Goal: Task Accomplishment & Management: Use online tool/utility

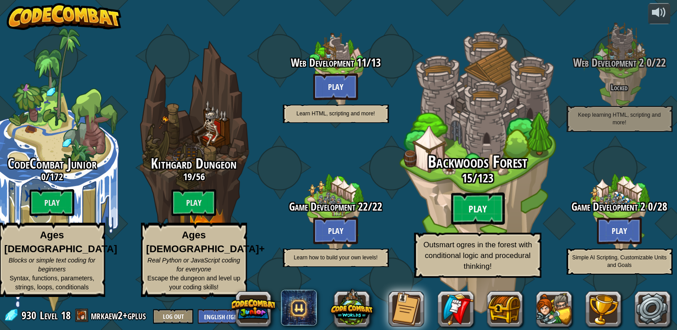
click at [467, 208] on btn "Play" at bounding box center [477, 209] width 54 height 32
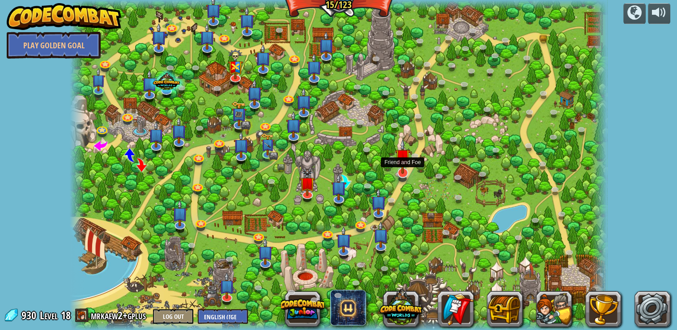
click at [401, 171] on img at bounding box center [402, 156] width 15 height 35
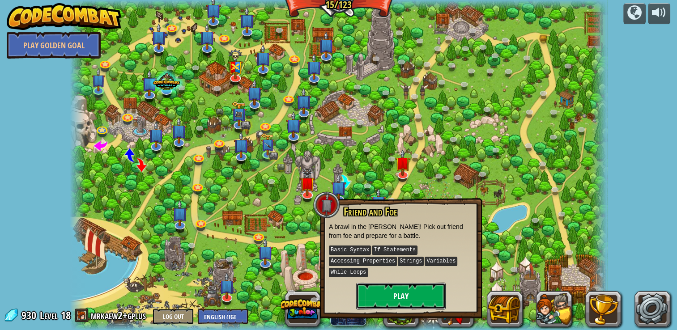
click at [396, 294] on button "Play" at bounding box center [400, 296] width 89 height 27
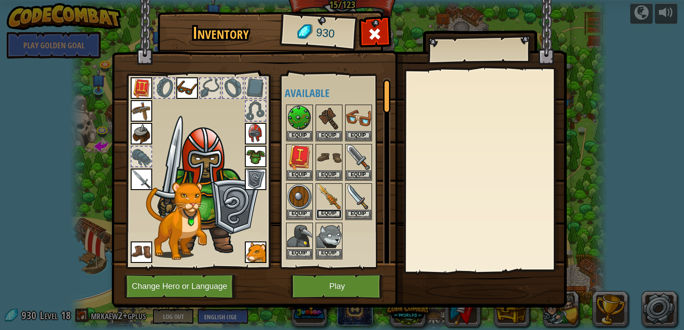
click at [336, 210] on button "Equip" at bounding box center [328, 213] width 25 height 9
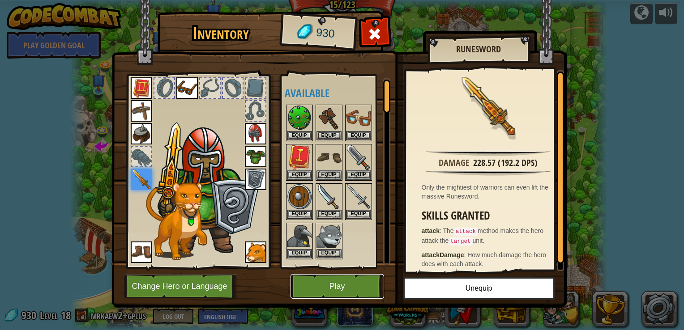
click at [320, 283] on button "Play" at bounding box center [336, 286] width 93 height 25
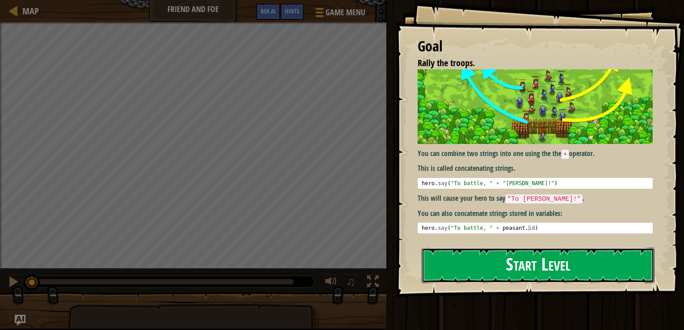
click at [453, 263] on button "Start Level" at bounding box center [537, 265] width 233 height 35
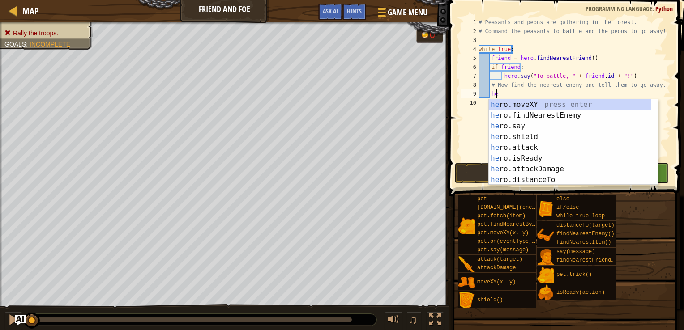
scroll to position [4, 0]
type textarea "h"
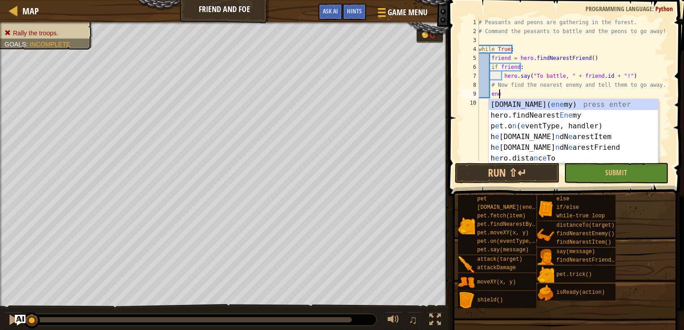
scroll to position [4, 1]
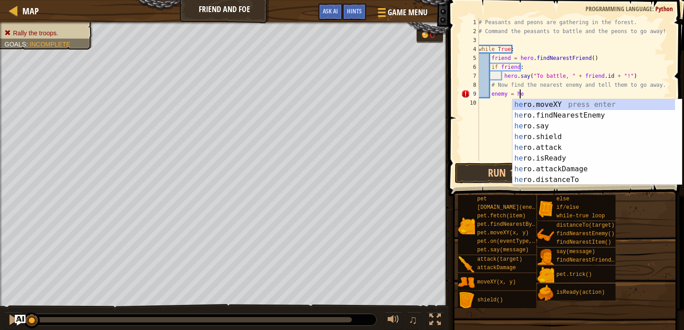
type textarea "enemy = her"
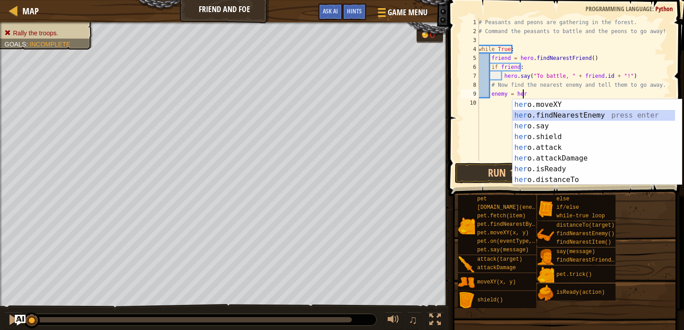
click at [530, 116] on div "her o.moveXY press enter her o.findNearestEnemy press enter her o.say press ent…" at bounding box center [593, 152] width 162 height 107
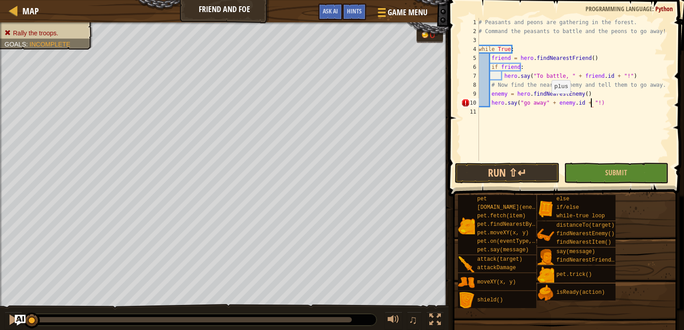
scroll to position [4, 9]
click at [527, 171] on button "Run ⇧↵" at bounding box center [506, 173] width 104 height 21
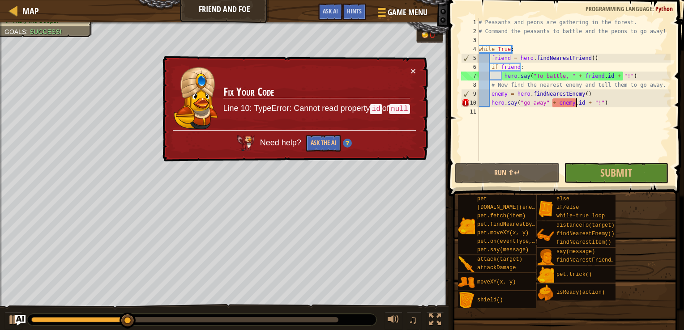
click at [575, 102] on div "# Peasants and peons are gathering in the forest. # Command the peasants to bat…" at bounding box center [573, 98] width 194 height 161
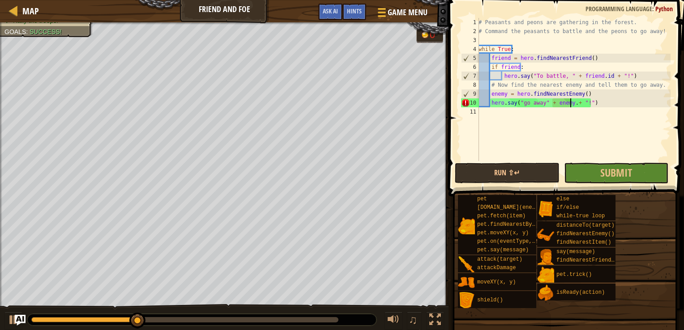
scroll to position [4, 8]
click at [492, 171] on button "Run ⇧↵" at bounding box center [506, 173] width 104 height 21
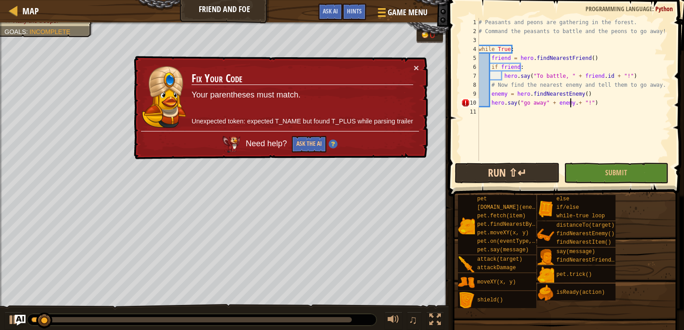
type textarea "hero.say("go away" + enemy + "!")"
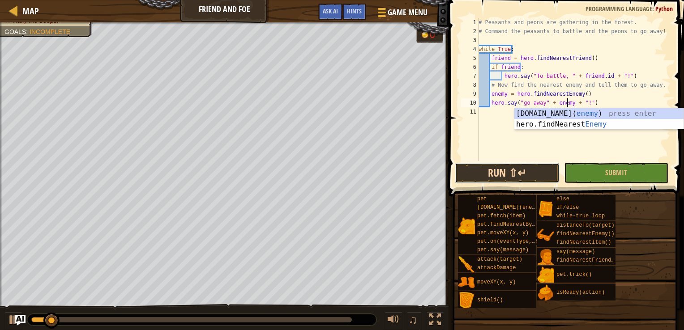
click at [491, 171] on button "Run ⇧↵" at bounding box center [506, 173] width 104 height 21
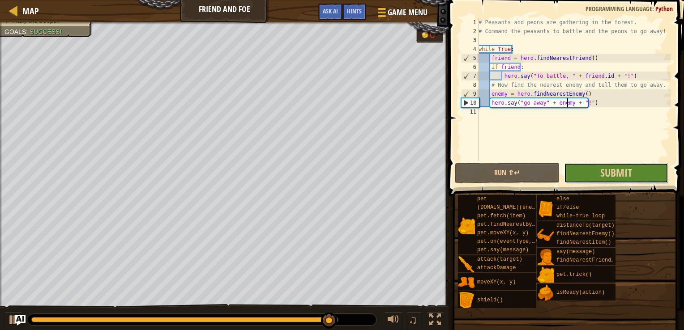
click at [583, 167] on button "Submit" at bounding box center [616, 173] width 104 height 21
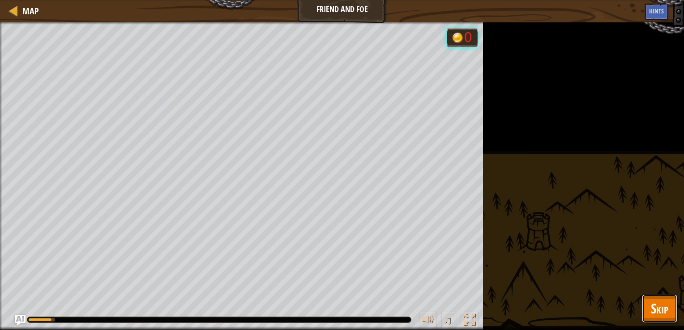
click at [666, 308] on span "Skip" at bounding box center [658, 308] width 17 height 18
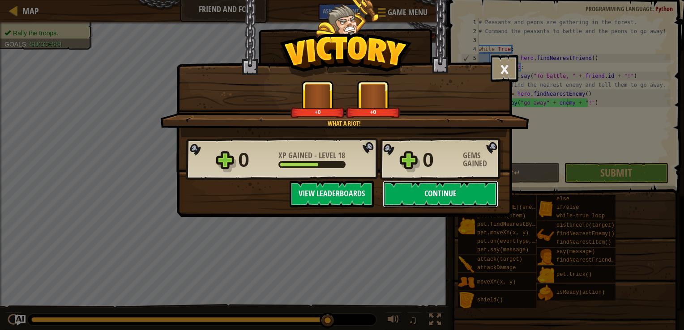
click at [432, 195] on button "Continue" at bounding box center [439, 194] width 115 height 27
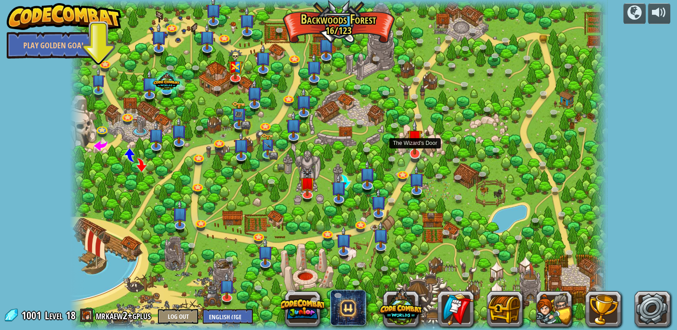
click at [419, 151] on img at bounding box center [414, 137] width 15 height 35
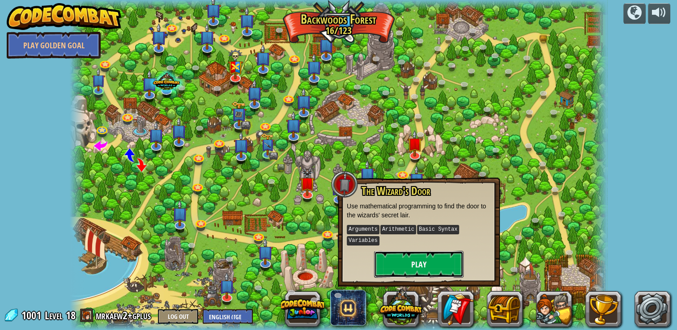
click at [413, 251] on button "Play" at bounding box center [418, 264] width 89 height 27
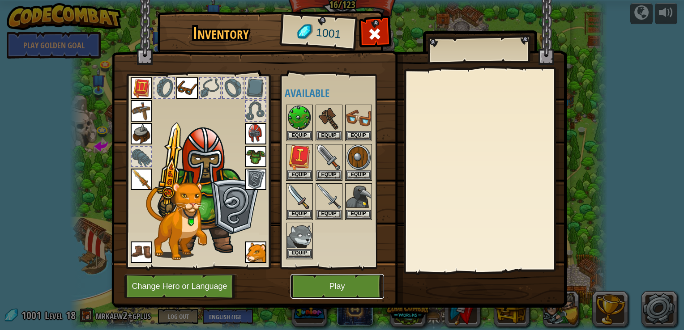
click at [321, 291] on button "Play" at bounding box center [336, 286] width 93 height 25
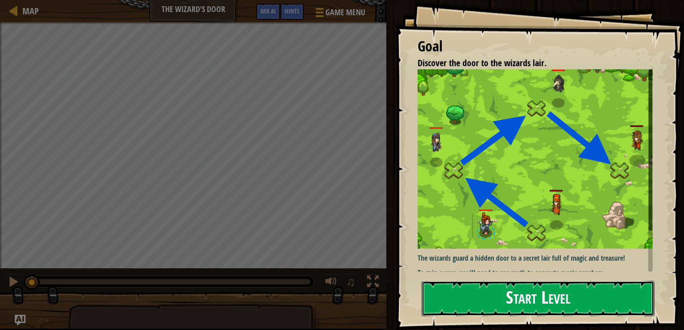
click at [489, 296] on button "Start Level" at bounding box center [537, 298] width 233 height 35
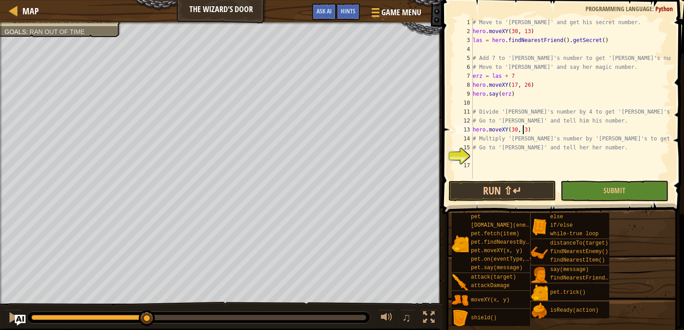
scroll to position [4, 4]
type textarea "hero.moveXY(30, 39)"
click at [556, 125] on div "# Move to '[PERSON_NAME]' and get his secret number. hero . moveXY ( 30 , 13 ) …" at bounding box center [571, 107] width 200 height 179
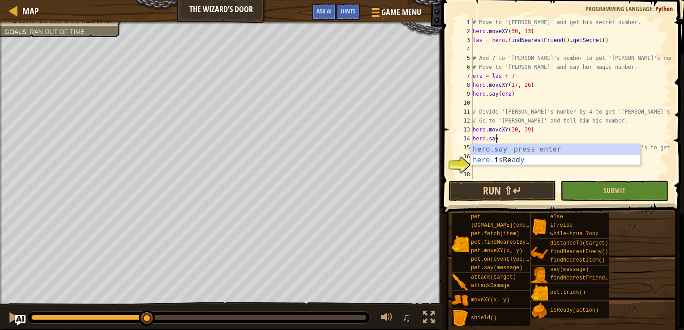
scroll to position [4, 1]
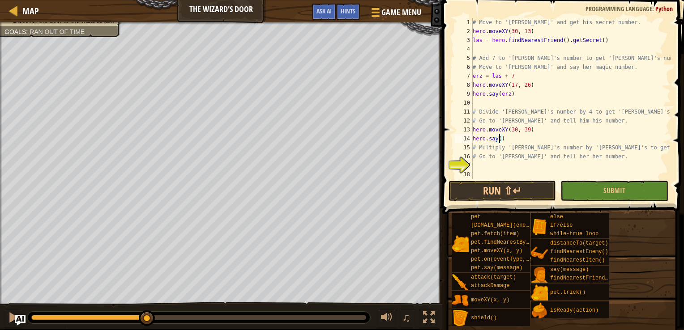
type textarea "hero.moveXY(30, 39)"
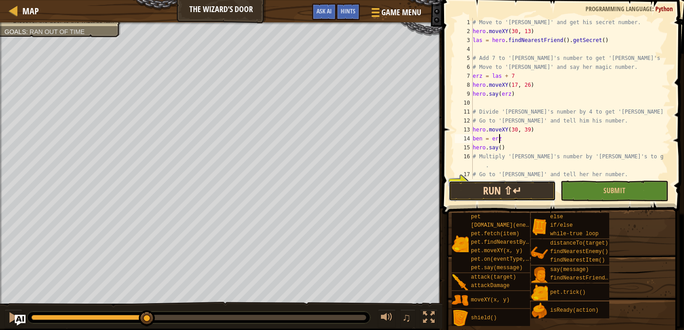
click at [505, 195] on button "Run ⇧↵" at bounding box center [501, 191] width 107 height 21
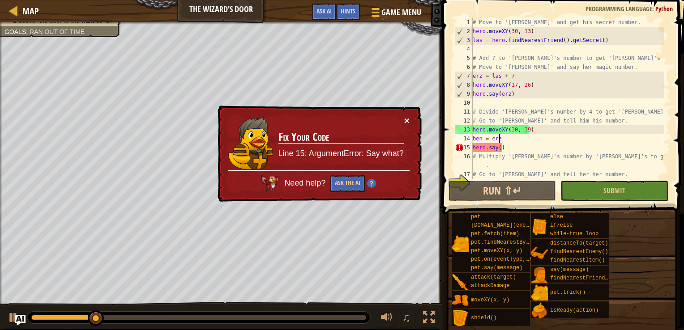
click at [409, 119] on button "×" at bounding box center [406, 120] width 5 height 9
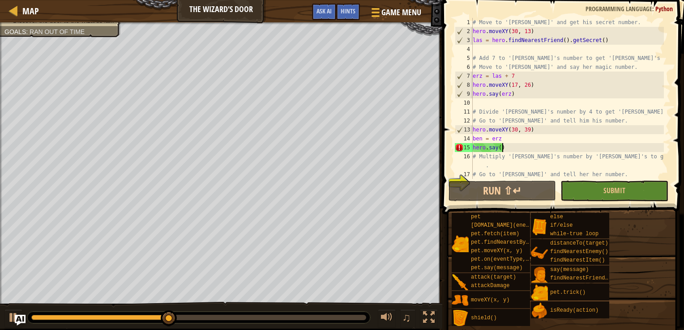
click at [505, 146] on div "# Move to '[PERSON_NAME]' and get his secret number. hero . moveXY ( 30 , 13 ) …" at bounding box center [567, 107] width 193 height 179
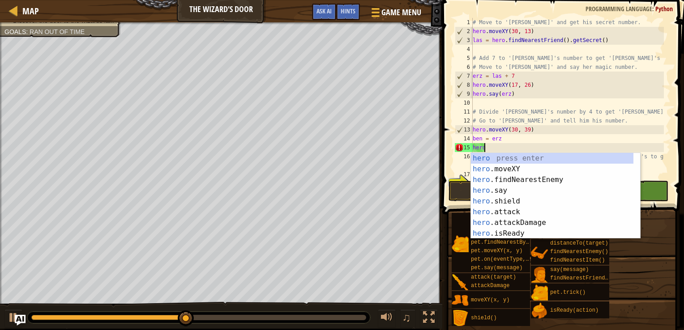
scroll to position [4, 0]
type textarea "h"
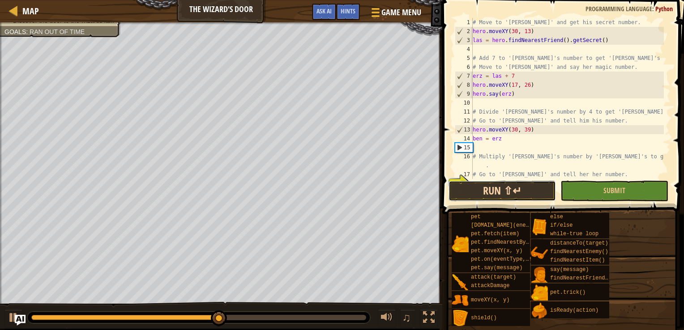
click at [477, 191] on button "Run ⇧↵" at bounding box center [501, 191] width 107 height 21
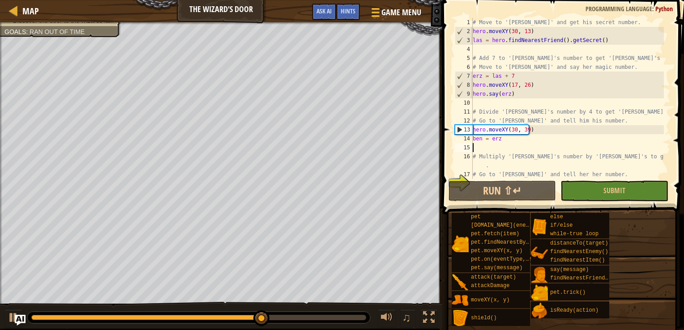
click at [507, 142] on div "# Move to '[PERSON_NAME]' and get his secret number. hero . moveXY ( 30 , 13 ) …" at bounding box center [567, 107] width 193 height 179
type textarea "ben = 2"
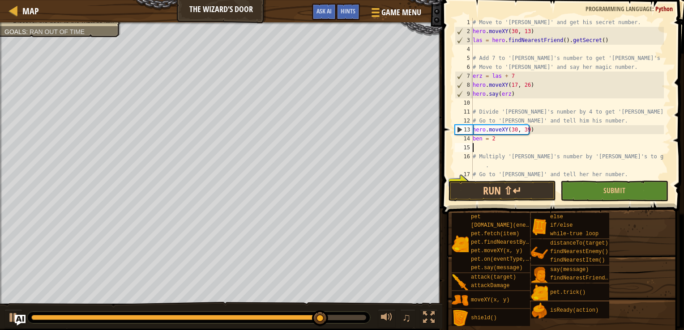
click at [505, 147] on div "# Move to '[PERSON_NAME]' and get his secret number. hero . moveXY ( 30 , 13 ) …" at bounding box center [567, 107] width 193 height 179
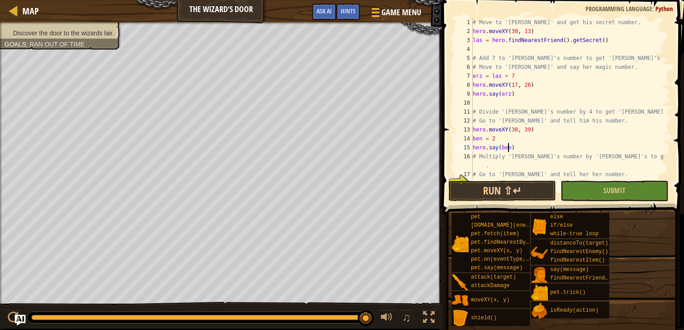
scroll to position [18, 0]
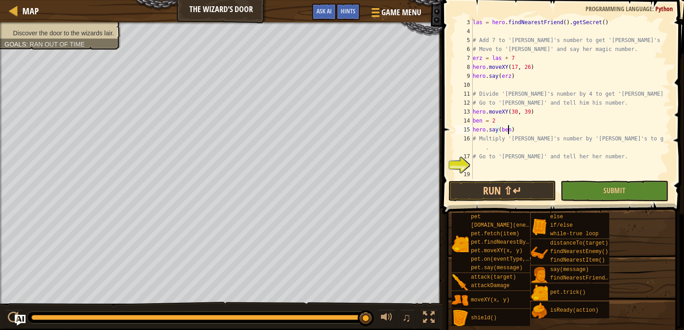
click at [478, 160] on div "las = hero . findNearestFriend ( ) . getSecret ( ) # Add 7 to '[PERSON_NAME]'s …" at bounding box center [567, 107] width 193 height 179
type textarea "# Go to '[PERSON_NAME]' and tell her her number."
click at [478, 173] on div "las = hero . findNearestFriend ( ) . getSecret ( ) # Add 7 to '[PERSON_NAME]'s …" at bounding box center [567, 107] width 193 height 179
click at [481, 166] on div "las = hero . findNearestFriend ( ) . getSecret ( ) # Add 7 to '[PERSON_NAME]'s …" at bounding box center [567, 107] width 193 height 179
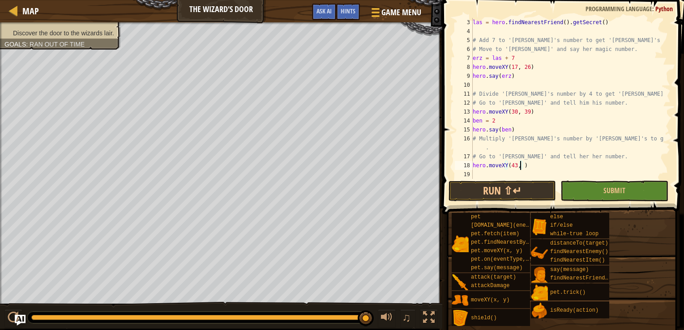
scroll to position [4, 4]
type textarea "hero.moveXY(43, 26)"
click at [478, 172] on div "las = hero . findNearestFriend ( ) . getSecret ( ) # Add 7 to '[PERSON_NAME]'s …" at bounding box center [567, 107] width 193 height 179
click at [492, 187] on button "Run ⇧↵" at bounding box center [501, 191] width 107 height 21
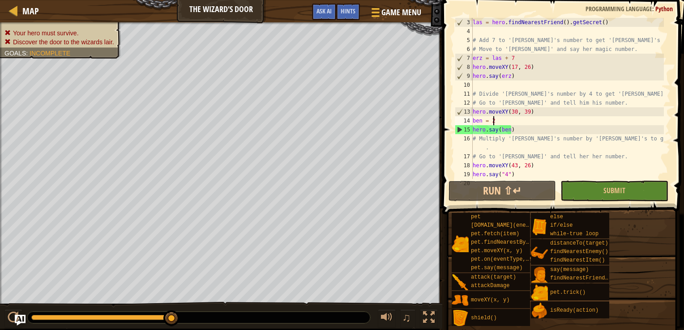
click at [497, 122] on div "las = hero . findNearestFriend ( ) . getSecret ( ) # Add 7 to '[PERSON_NAME]'s …" at bounding box center [567, 107] width 193 height 179
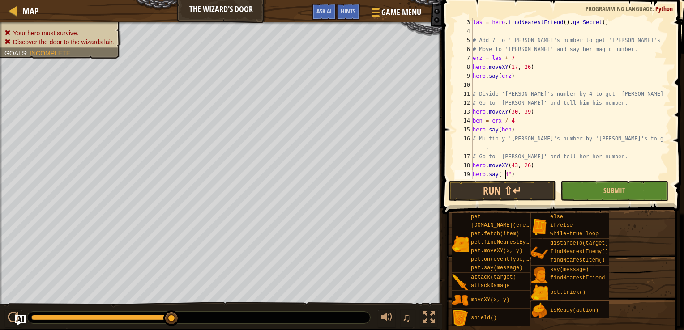
click at [504, 173] on div "las = hero . findNearestFriend ( ) . getSecret ( ) # Add 7 to '[PERSON_NAME]'s …" at bounding box center [567, 107] width 193 height 179
type textarea "hero.moveXY(43, 26)"
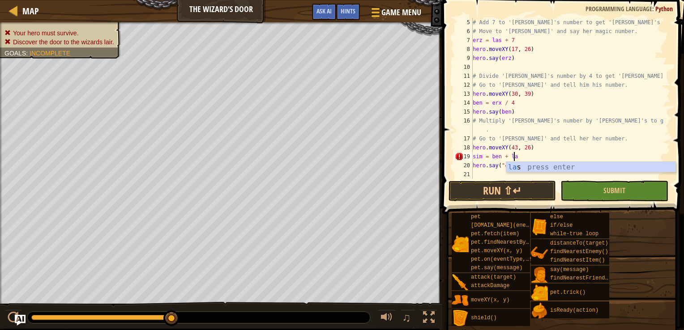
scroll to position [4, 3]
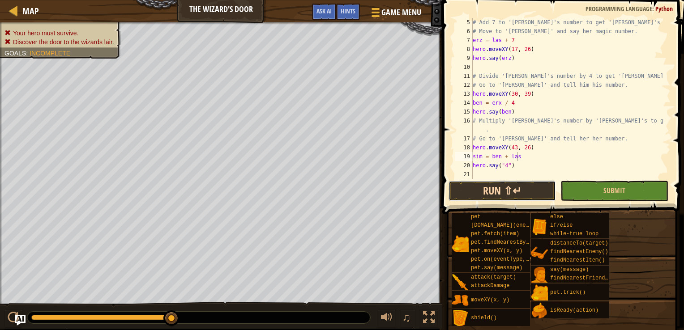
click at [515, 187] on button "Run ⇧↵" at bounding box center [501, 191] width 107 height 21
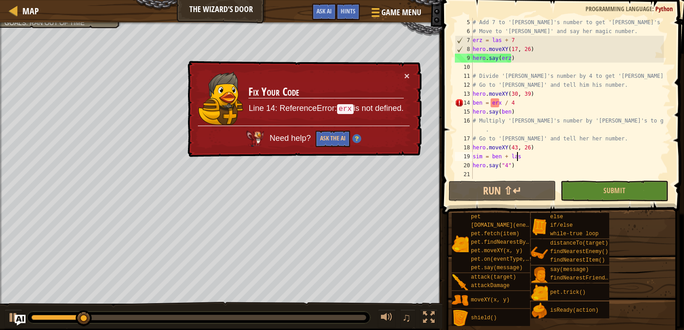
click at [506, 166] on div "# Add 7 to '[PERSON_NAME]'s number to get '[PERSON_NAME]'s number. # Move to '[…" at bounding box center [567, 107] width 193 height 179
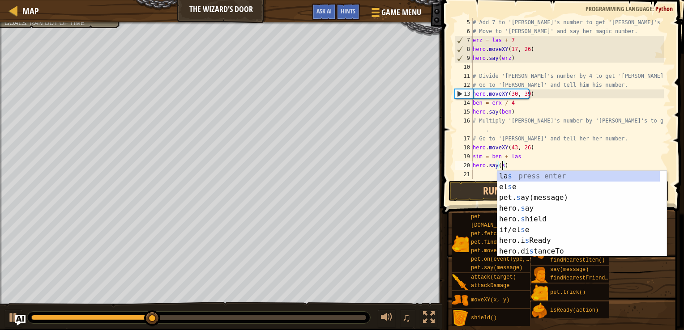
scroll to position [4, 2]
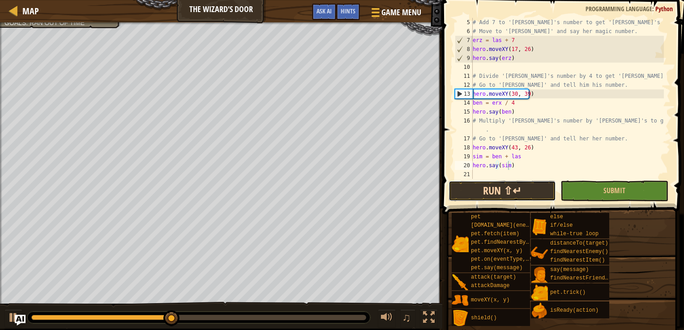
click at [497, 182] on button "Run ⇧↵" at bounding box center [501, 191] width 107 height 21
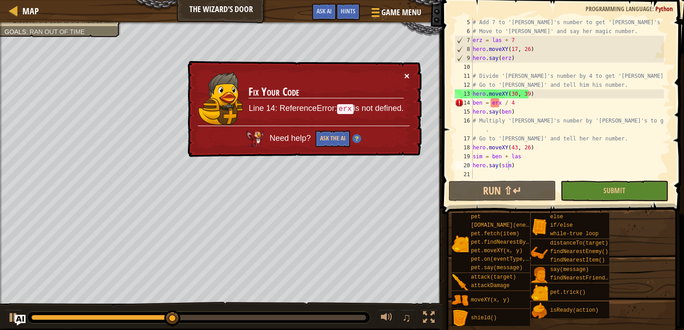
click at [407, 76] on button "×" at bounding box center [406, 75] width 5 height 9
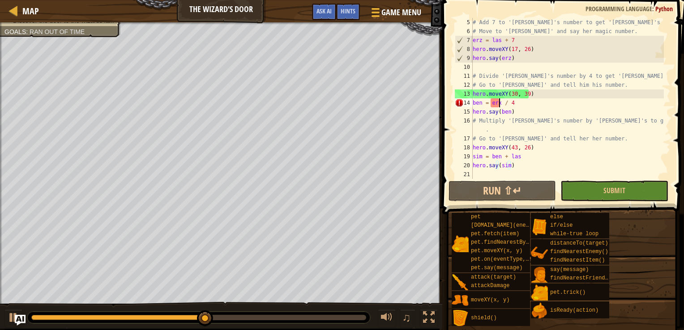
click at [497, 104] on div "# Add 7 to '[PERSON_NAME]'s number to get '[PERSON_NAME]'s number. # Move to '[…" at bounding box center [567, 107] width 193 height 179
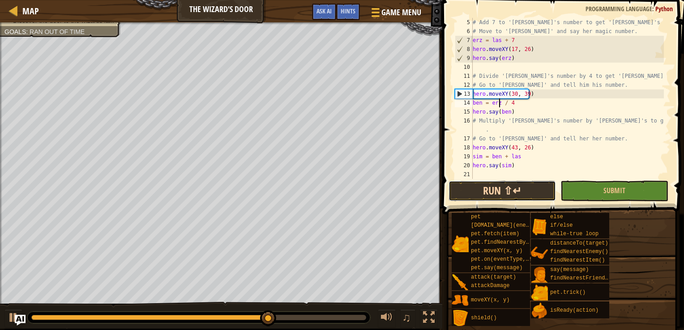
click at [484, 191] on button "Run ⇧↵" at bounding box center [501, 191] width 107 height 21
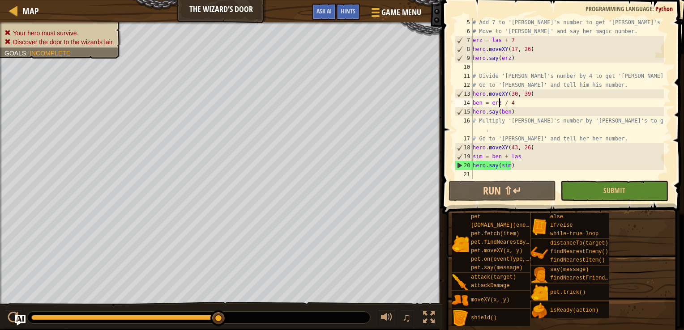
click at [503, 156] on div "# Add 7 to '[PERSON_NAME]'s number to get '[PERSON_NAME]'s number. # Move to '[…" at bounding box center [567, 107] width 193 height 179
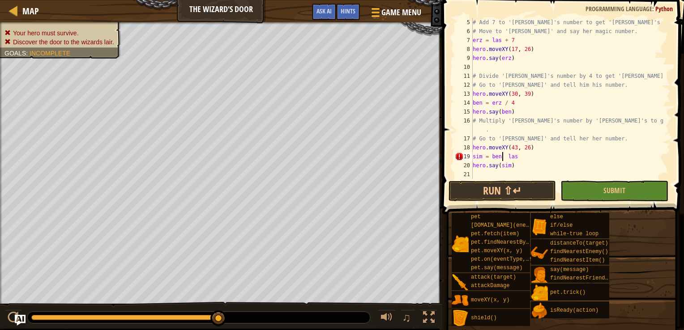
scroll to position [4, 3]
type textarea "sim = ben * las"
click at [509, 187] on button "Run ⇧↵" at bounding box center [501, 191] width 107 height 21
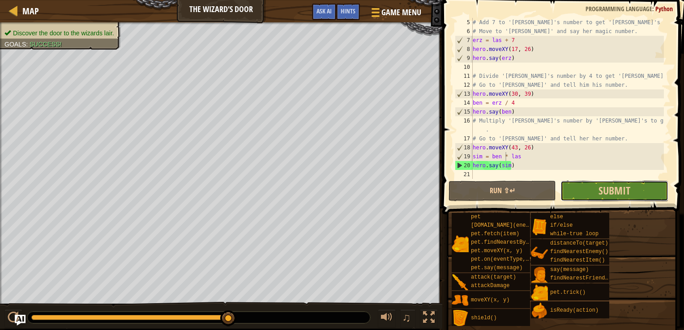
click at [571, 196] on button "Submit" at bounding box center [613, 191] width 107 height 21
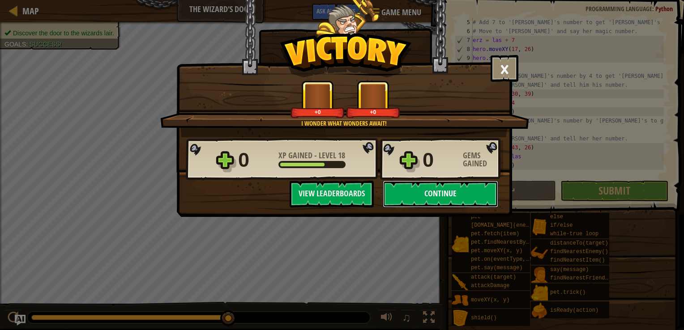
click at [444, 197] on button "Continue" at bounding box center [439, 194] width 115 height 27
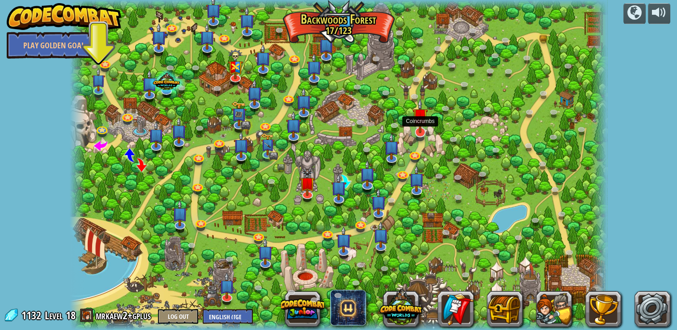
click at [420, 126] on img at bounding box center [419, 115] width 15 height 35
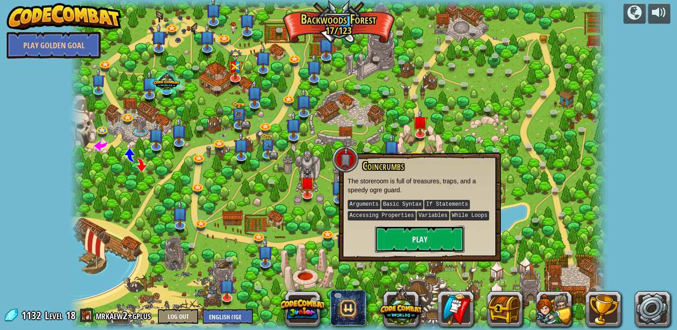
click at [395, 233] on button "Play" at bounding box center [419, 239] width 89 height 27
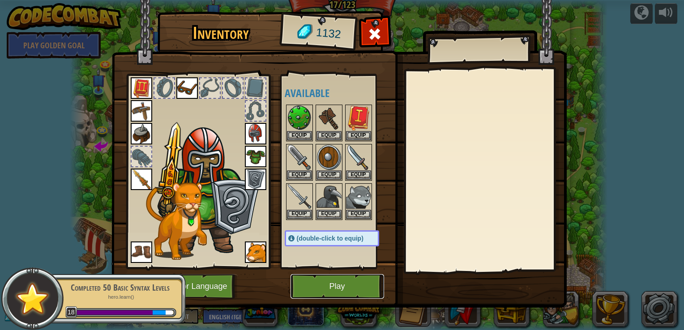
click at [323, 279] on button "Play" at bounding box center [336, 286] width 93 height 25
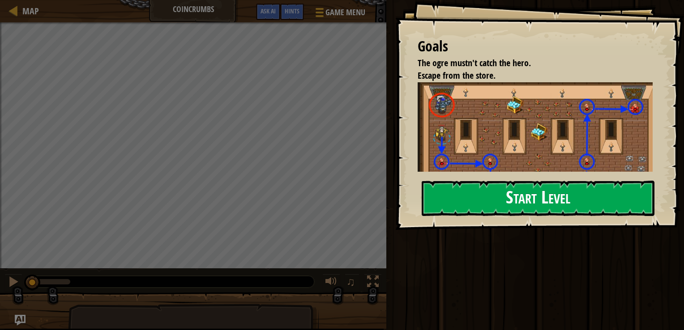
click at [444, 207] on button "Start Level" at bounding box center [537, 198] width 233 height 35
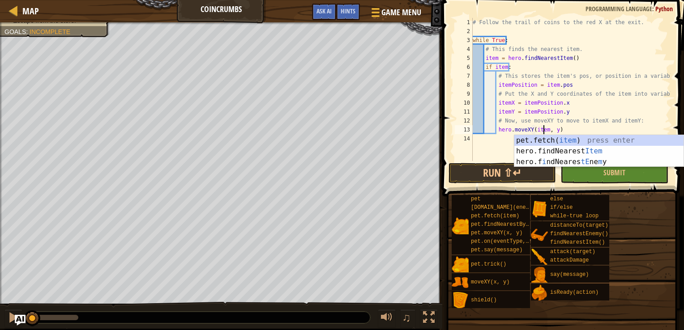
scroll to position [4, 6]
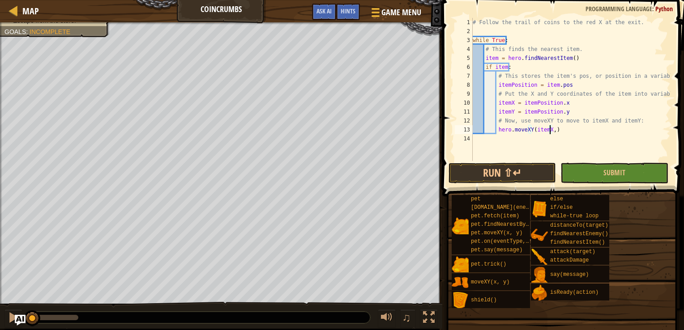
type textarea "hero.moveXY(itemX)"
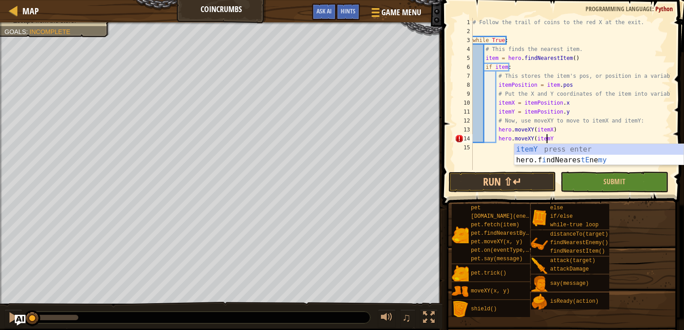
scroll to position [4, 5]
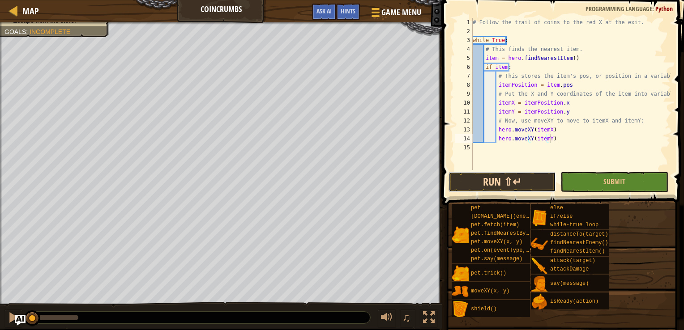
click at [498, 182] on button "Run ⇧↵" at bounding box center [501, 182] width 107 height 21
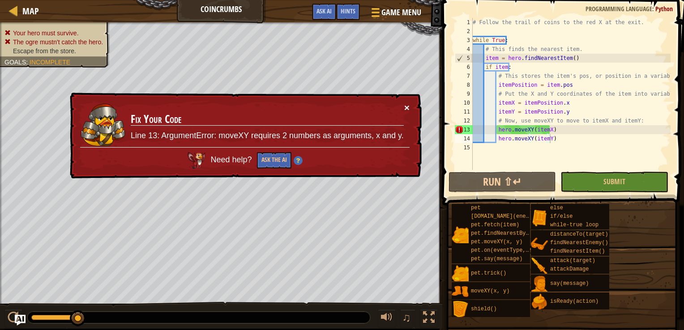
click at [406, 107] on button "×" at bounding box center [406, 107] width 5 height 9
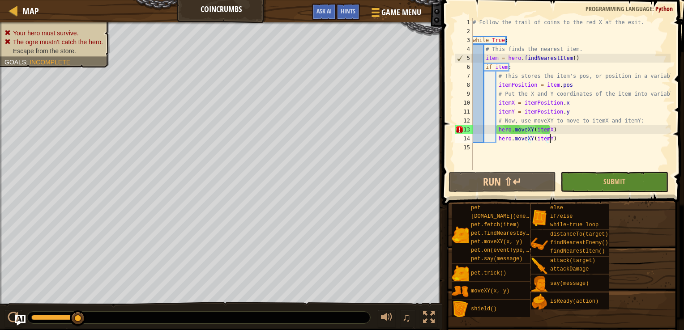
click at [544, 132] on div "# Follow the trail of coins to the red X at the exit. while True : # This finds…" at bounding box center [571, 103] width 200 height 170
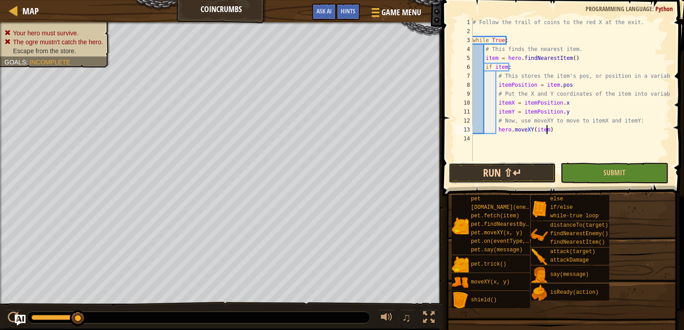
click at [513, 170] on button "Run ⇧↵" at bounding box center [501, 173] width 107 height 21
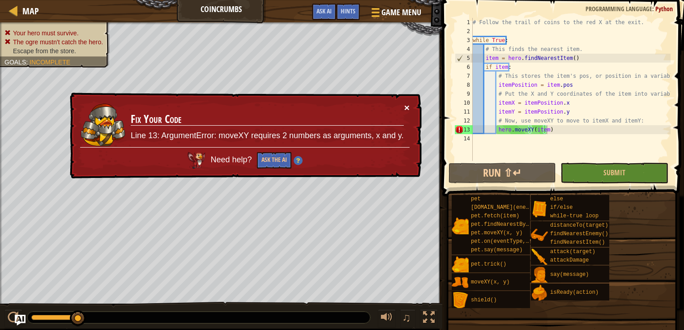
click at [408, 106] on button "×" at bounding box center [406, 107] width 5 height 9
click at [531, 130] on div "# Follow the trail of coins to the red X at the exit. while True : # This finds…" at bounding box center [571, 98] width 200 height 161
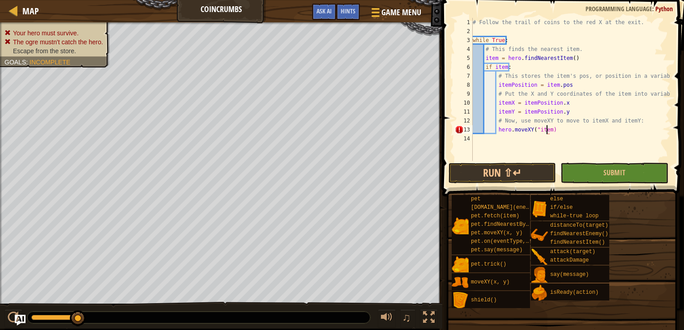
scroll to position [4, 6]
click at [480, 170] on button "Run ⇧↵" at bounding box center [501, 173] width 107 height 21
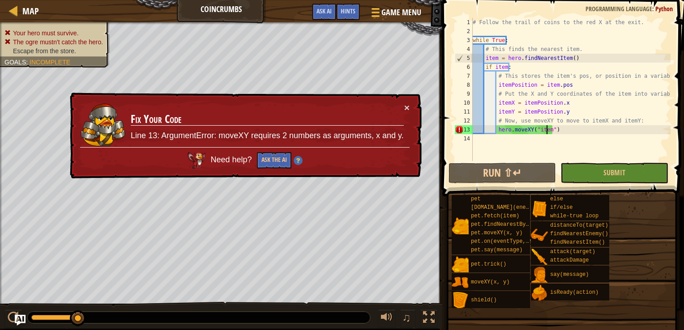
type textarea "hero.moveXY("itemX")"
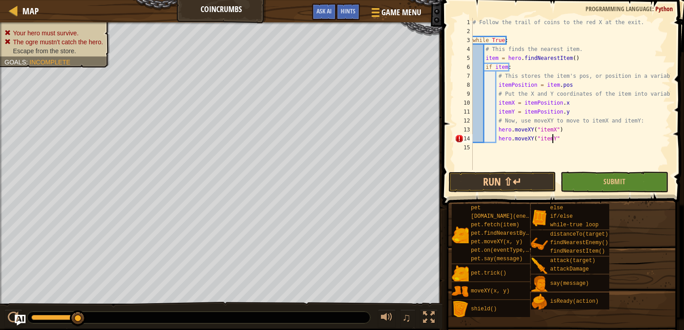
scroll to position [4, 6]
click at [526, 189] on button "Run ⇧↵" at bounding box center [501, 182] width 107 height 21
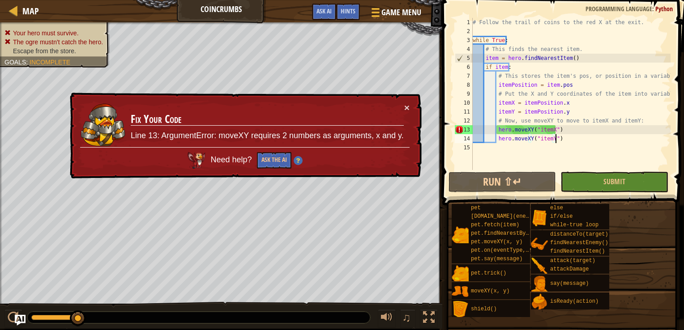
click at [496, 131] on div "# Follow the trail of coins to the red X at the exit. while True : # This finds…" at bounding box center [571, 103] width 200 height 170
type textarea "hero.moveXY("itemX")"
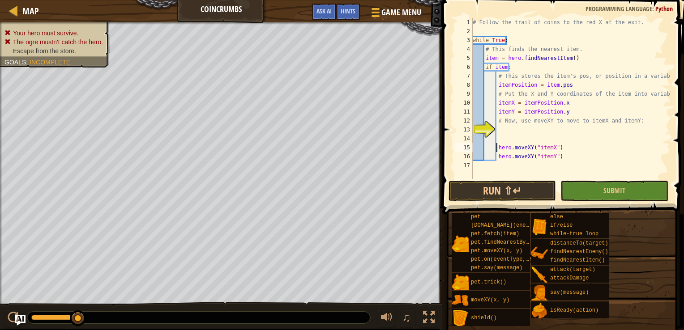
scroll to position [4, 1]
type textarea "# Now, use moveXY to move to itemX and itemY:"
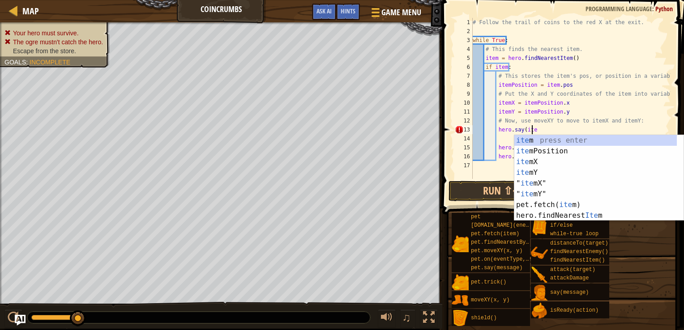
scroll to position [4, 4]
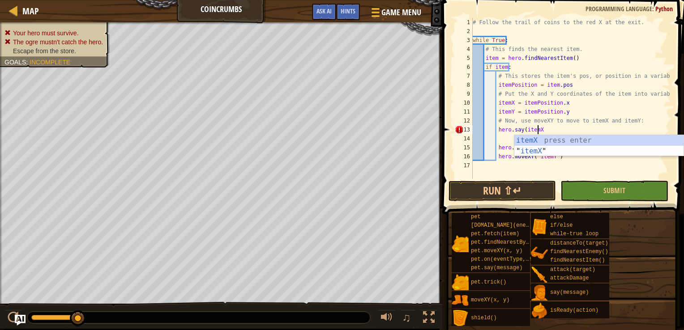
type textarea "hero.say(itemX)"
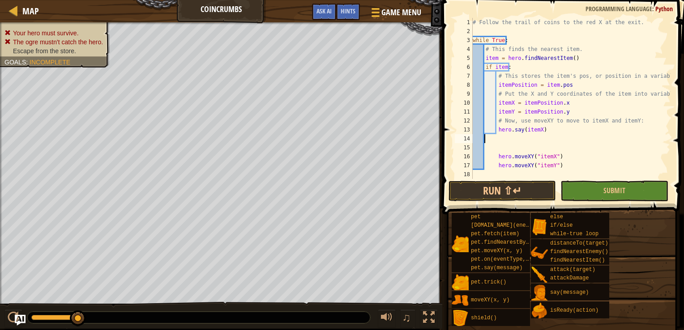
scroll to position [4, 0]
type textarea "hero.say(itemX)"
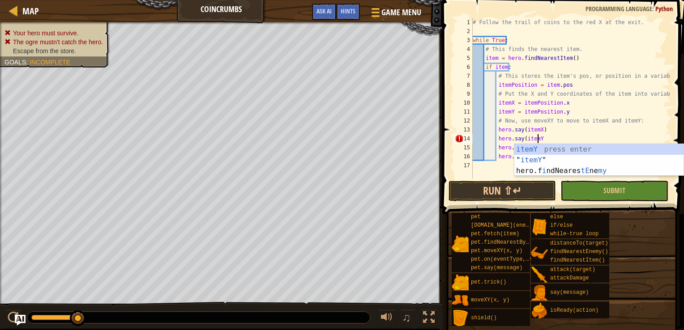
scroll to position [4, 5]
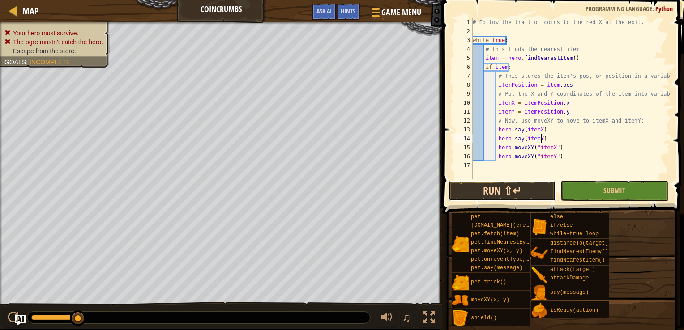
click at [520, 190] on button "Run ⇧↵" at bounding box center [501, 191] width 107 height 21
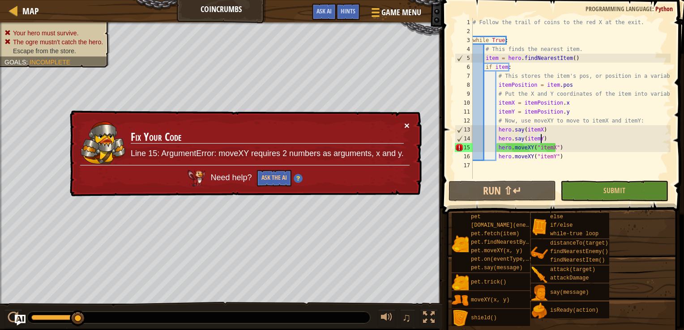
click at [407, 124] on button "×" at bounding box center [406, 125] width 5 height 9
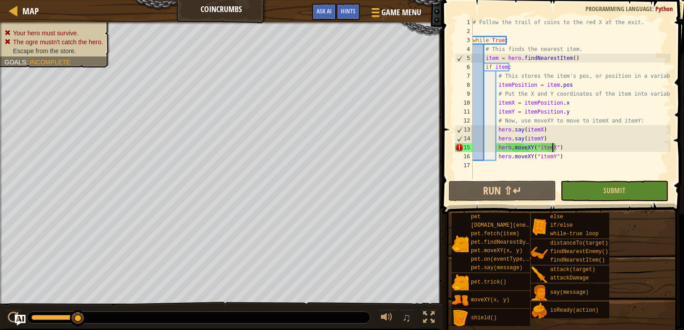
click at [552, 148] on div "# Follow the trail of coins to the red X at the exit. while True : # This finds…" at bounding box center [571, 107] width 200 height 179
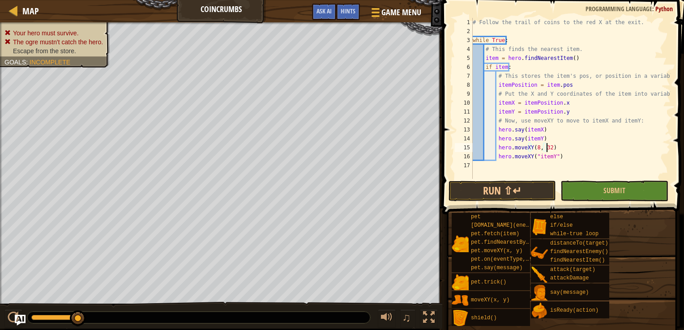
scroll to position [4, 5]
click at [597, 160] on div "# Follow the trail of coins to the red X at the exit. while True : # This finds…" at bounding box center [571, 107] width 200 height 179
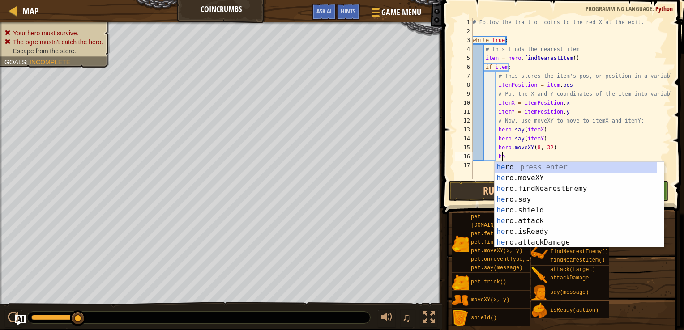
type textarea "h"
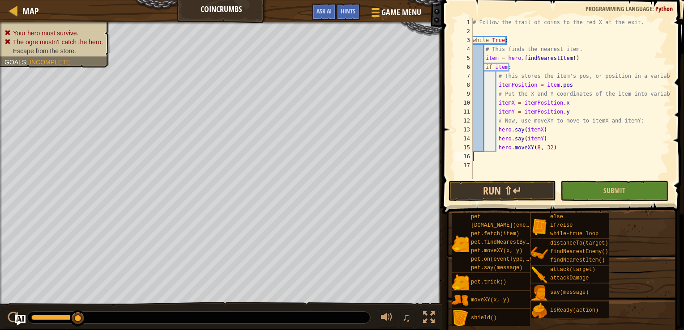
scroll to position [4, 0]
type textarea "hero.moveXY(8, 32)"
click at [508, 192] on button "Run ⇧↵" at bounding box center [501, 191] width 107 height 21
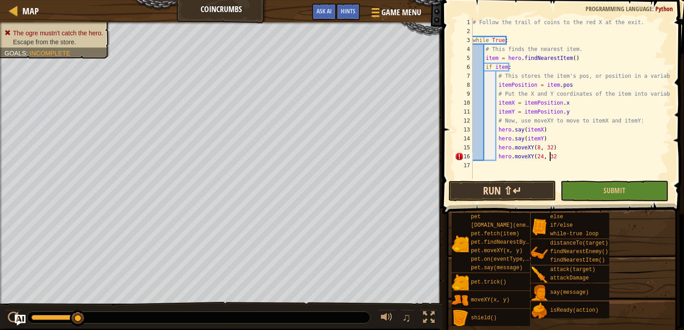
scroll to position [4, 6]
click at [517, 187] on button "Run ⇧↵" at bounding box center [501, 191] width 107 height 21
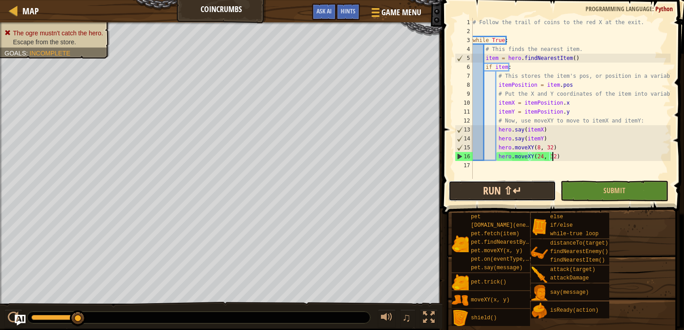
click at [481, 185] on button "Run ⇧↵" at bounding box center [501, 191] width 107 height 21
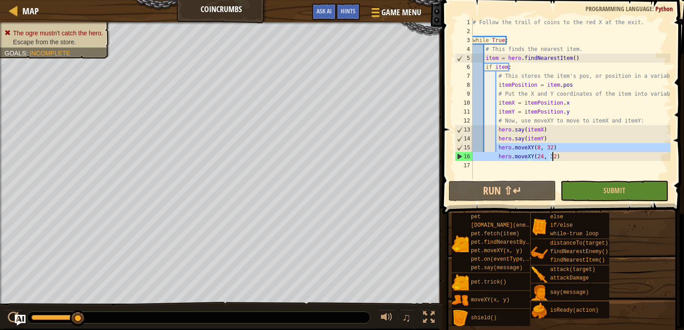
drag, startPoint x: 496, startPoint y: 148, endPoint x: 575, endPoint y: 158, distance: 79.5
click at [575, 158] on div "# Follow the trail of coins to the red X at the exit. while True : # This finds…" at bounding box center [571, 107] width 200 height 179
click at [487, 155] on div "# Follow the trail of coins to the red X at the exit. while True : # This finds…" at bounding box center [571, 98] width 200 height 161
drag, startPoint x: 472, startPoint y: 148, endPoint x: 576, endPoint y: 166, distance: 105.3
click at [576, 166] on div "# Follow the trail of coins to the red X at the exit. while True : # This finds…" at bounding box center [571, 107] width 200 height 179
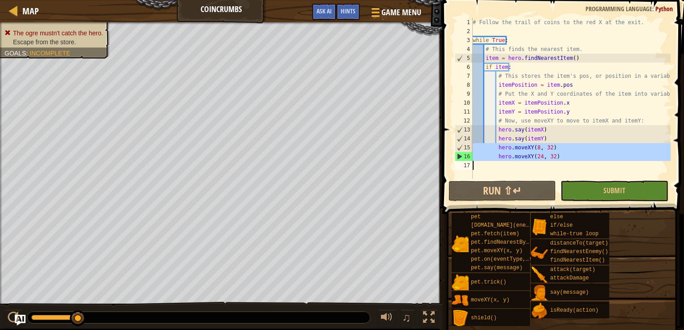
type textarea "hero.moveXY(24, 32)"
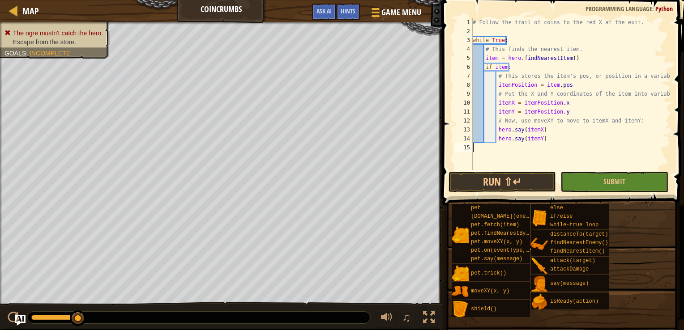
paste textarea "hero.moveXY(24, 32)"
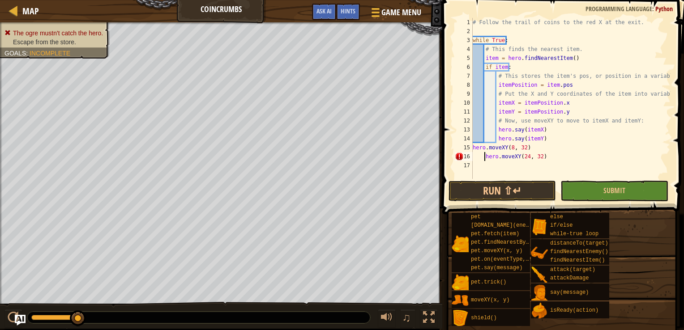
type textarea "hero.moveXY(24, 32)"
click at [497, 185] on button "Run ⇧↵" at bounding box center [501, 191] width 107 height 21
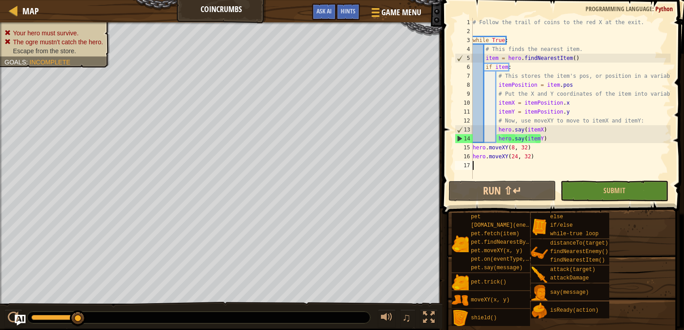
click at [472, 147] on div "# Follow the trail of coins to the red X at the exit. while True : # This finds…" at bounding box center [571, 107] width 200 height 179
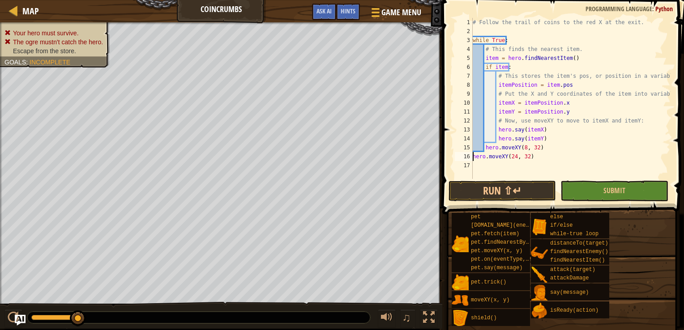
click at [472, 155] on div "# Follow the trail of coins to the red X at the exit. while True : # This finds…" at bounding box center [571, 107] width 200 height 179
click at [495, 190] on button "Run ⇧↵" at bounding box center [501, 191] width 107 height 21
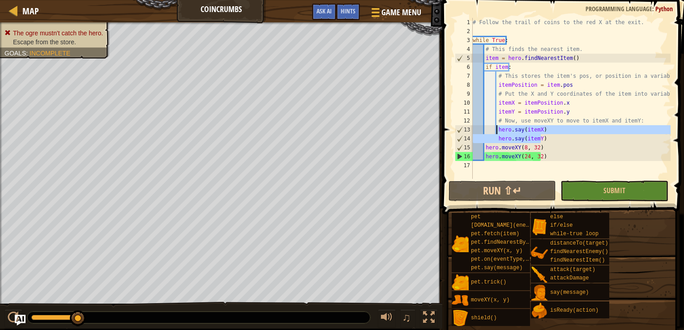
drag, startPoint x: 540, startPoint y: 137, endPoint x: 496, endPoint y: 133, distance: 44.5
click at [496, 133] on div "# Follow the trail of coins to the red X at the exit. while True : # This finds…" at bounding box center [571, 107] width 200 height 179
type textarea "hero.say(itemX) hero.say(itemY)"
click at [484, 161] on div "# Follow the trail of coins to the red X at the exit. while True : # This finds…" at bounding box center [571, 107] width 200 height 179
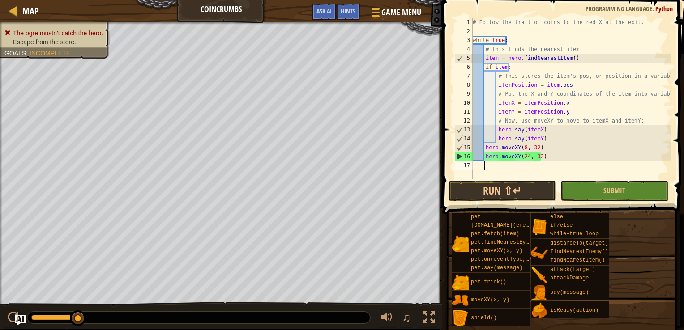
paste textarea "hero.say(itemY)"
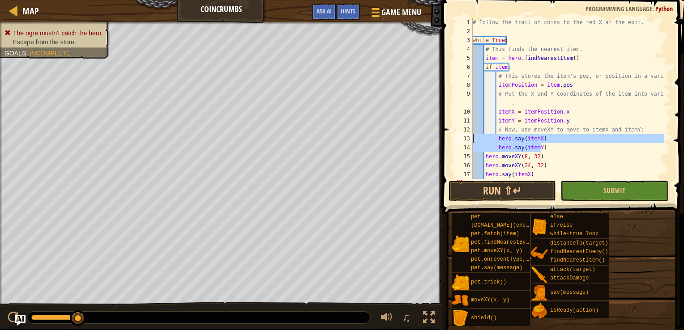
drag, startPoint x: 542, startPoint y: 146, endPoint x: 473, endPoint y: 139, distance: 68.9
click at [473, 139] on div "# Follow the trail of coins to the red X at the exit. while True : # This finds…" at bounding box center [567, 107] width 193 height 179
type textarea "hero.say(itemX) hero.say(itemY)"
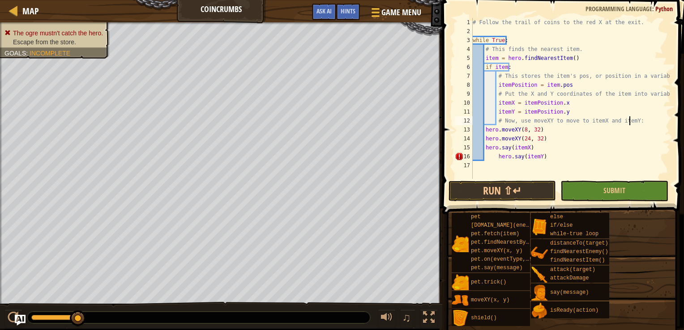
click at [495, 156] on div "# Follow the trail of coins to the red X at the exit. while True : # This finds…" at bounding box center [571, 107] width 200 height 179
click at [487, 187] on button "Run ⇧↵" at bounding box center [501, 191] width 107 height 21
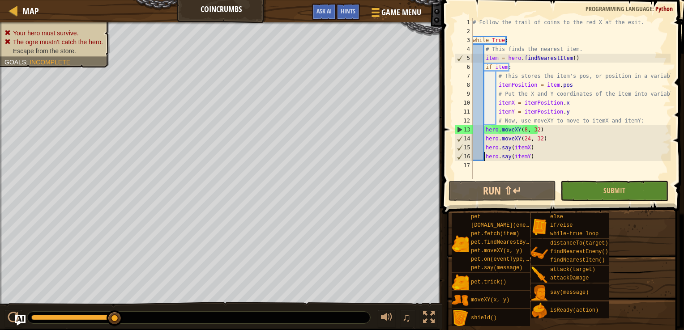
click at [530, 150] on div "# Follow the trail of coins to the red X at the exit. while True : # This finds…" at bounding box center [571, 107] width 200 height 179
click at [530, 161] on div "# Follow the trail of coins to the red X at the exit. while True : # This finds…" at bounding box center [571, 107] width 200 height 179
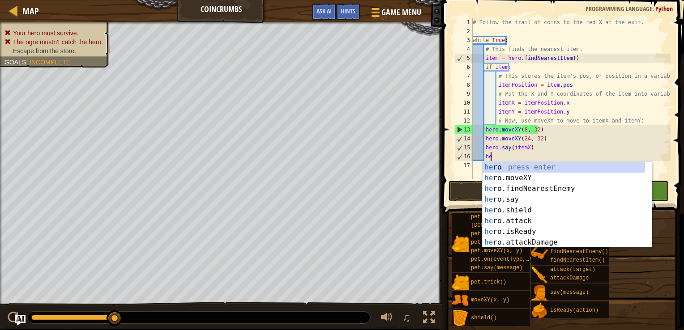
type textarea "h"
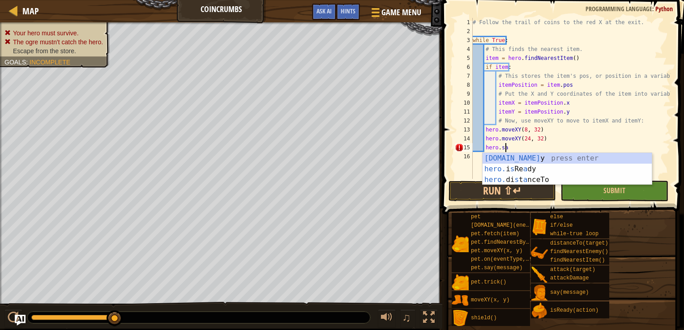
type textarea "h"
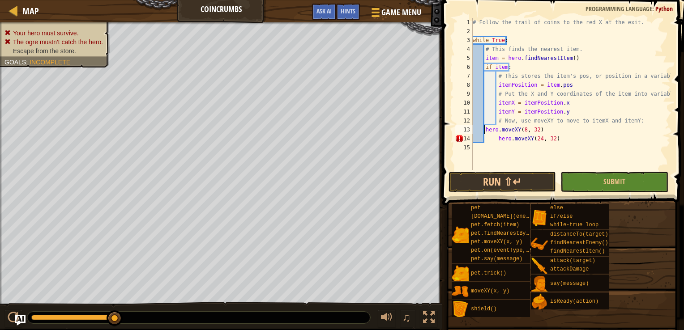
type textarea "hero.moveXY(8, 32)"
click at [616, 165] on div "# Follow the trail of coins to the red X at the exit. while True : # This finds…" at bounding box center [571, 103] width 200 height 170
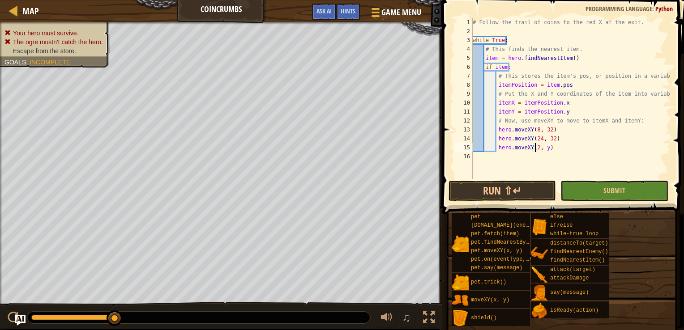
scroll to position [4, 5]
click at [544, 146] on div "# Follow the trail of coins to the red X at the exit. while True : # This finds…" at bounding box center [571, 107] width 200 height 179
type textarea "hero.moveXY(24, 9)"
type textarea "hero.moveXY(40, 9)"
type textarea "hero.moveXY(56, 9)"
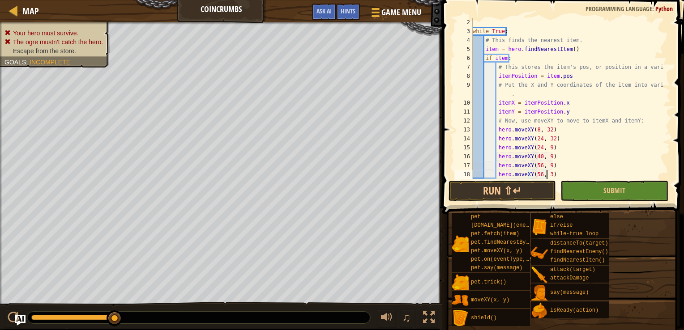
scroll to position [4, 6]
type textarea "hero.moveXY(56, 32)"
